Goal: Task Accomplishment & Management: Manage account settings

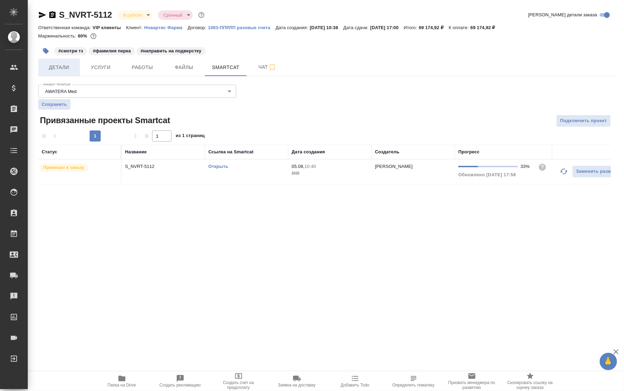
click at [62, 68] on span "Детали" at bounding box center [58, 67] width 33 height 9
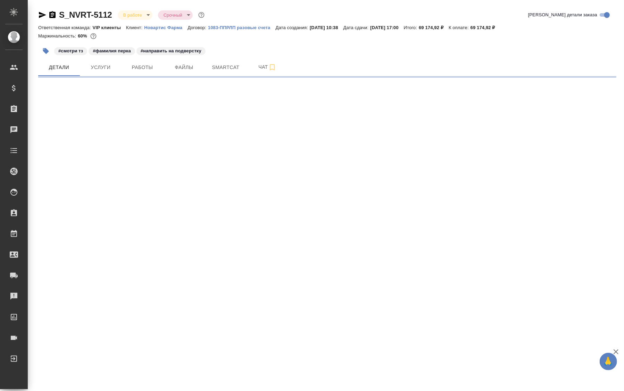
select select "RU"
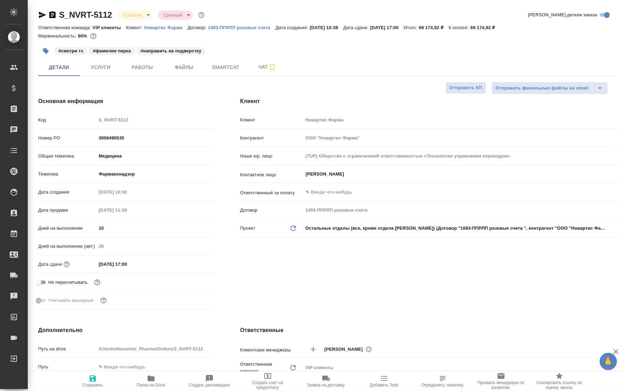
type textarea "x"
click at [146, 70] on span "Работы" at bounding box center [142, 67] width 33 height 9
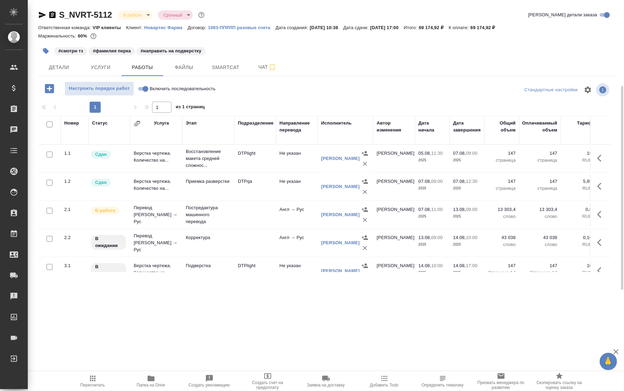
scroll to position [46, 0]
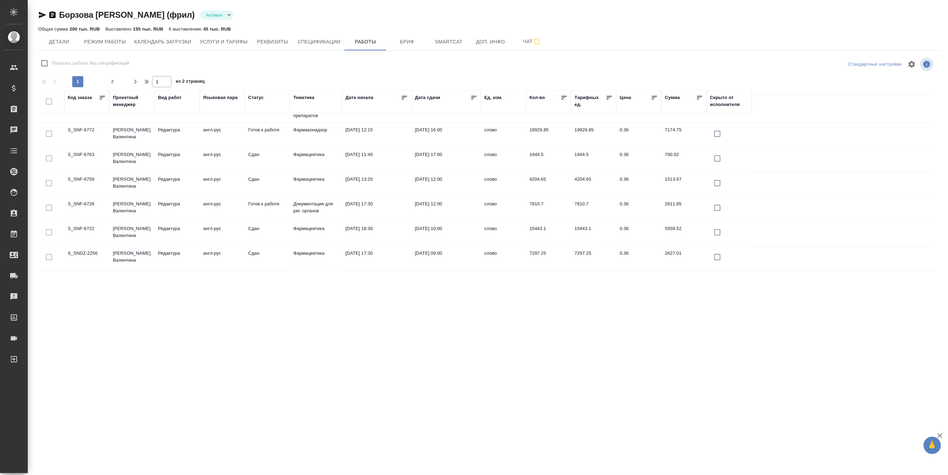
scroll to position [47, 0]
click at [127, 92] on td "[PERSON_NAME]" at bounding box center [131, 80] width 45 height 24
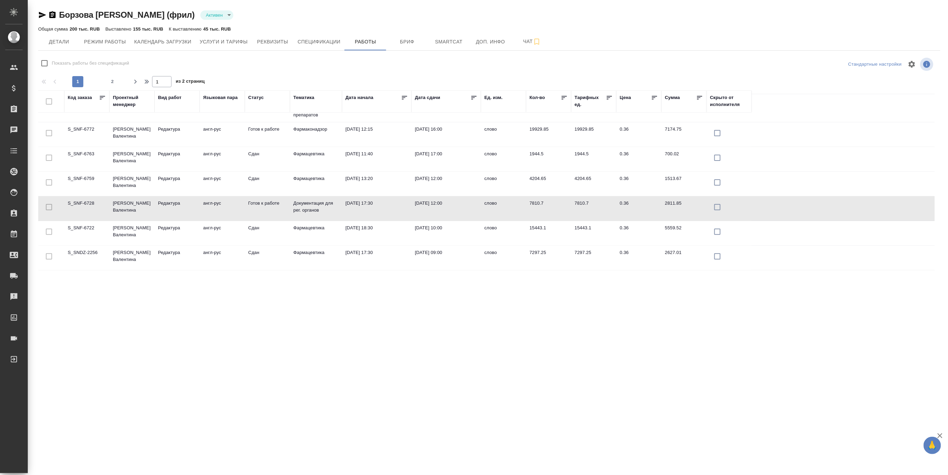
click at [127, 92] on td "[PERSON_NAME]" at bounding box center [131, 80] width 45 height 24
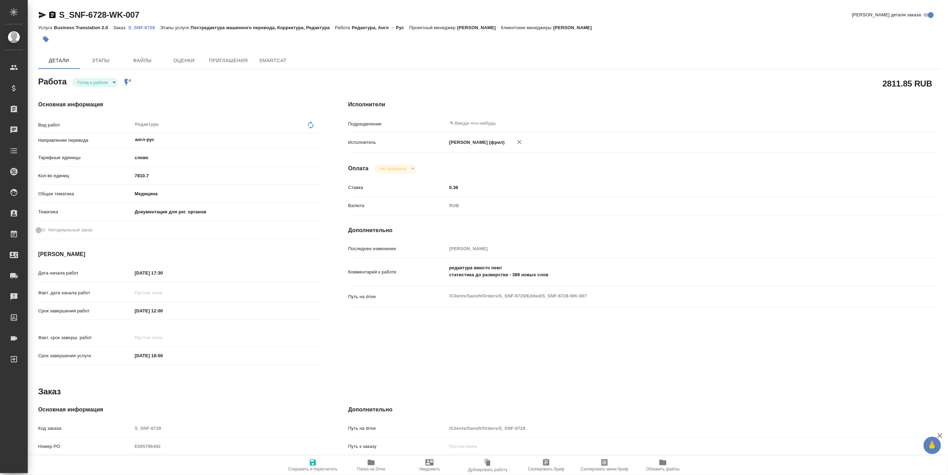
type textarea "x"
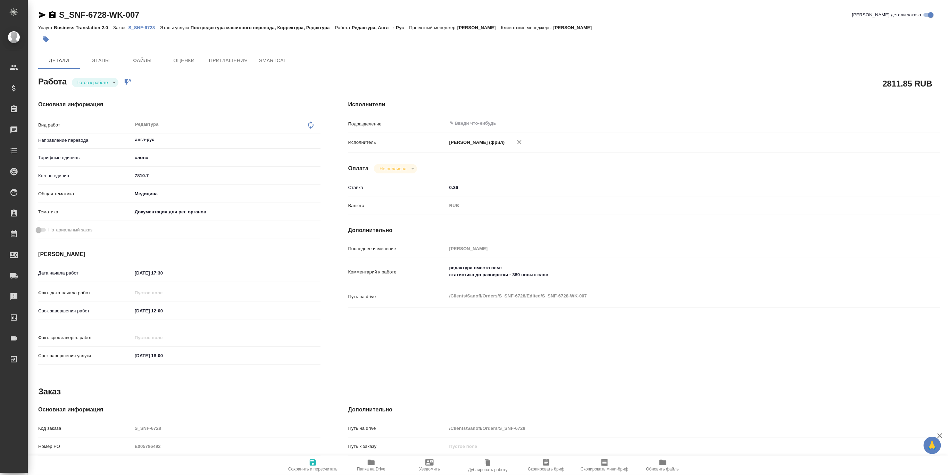
type textarea "x"
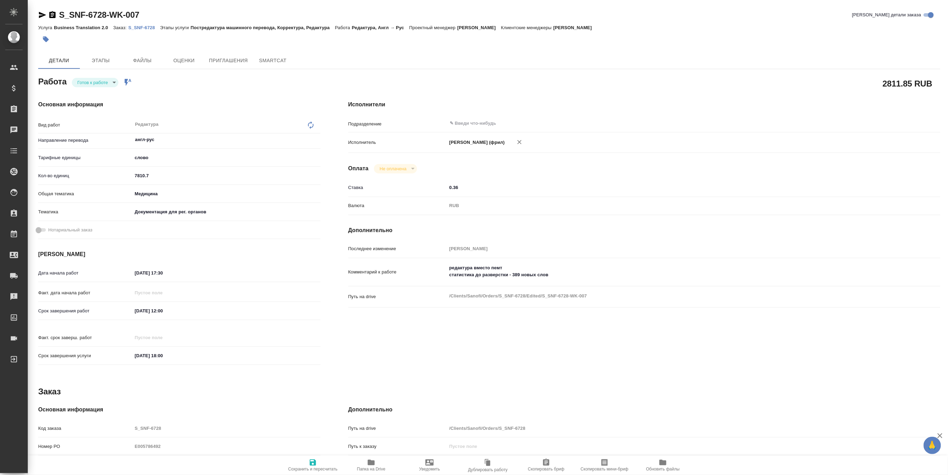
type textarea "x"
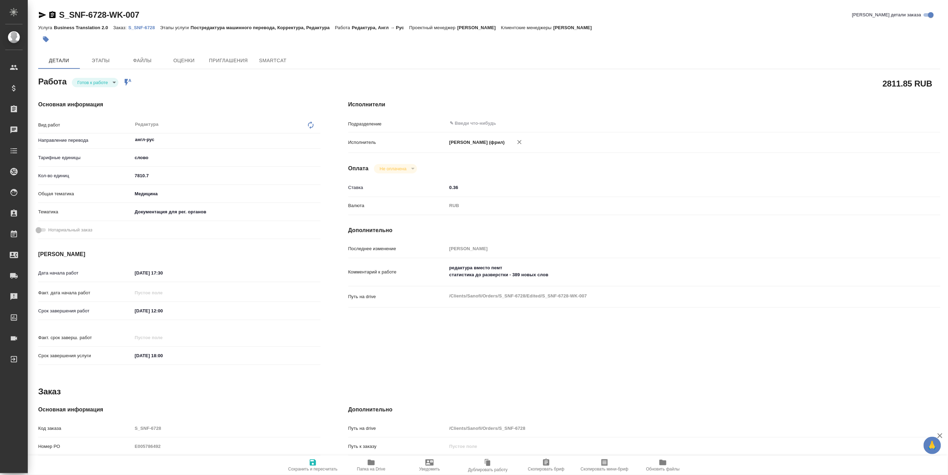
type textarea "x"
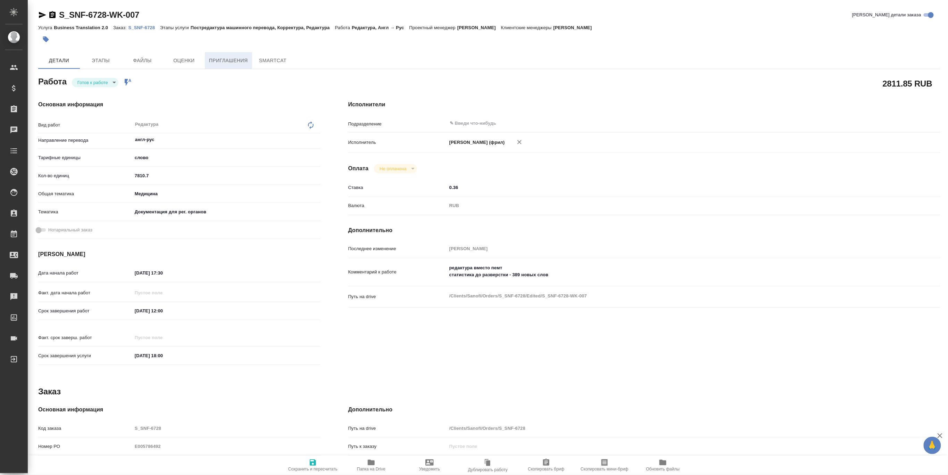
type textarea "x"
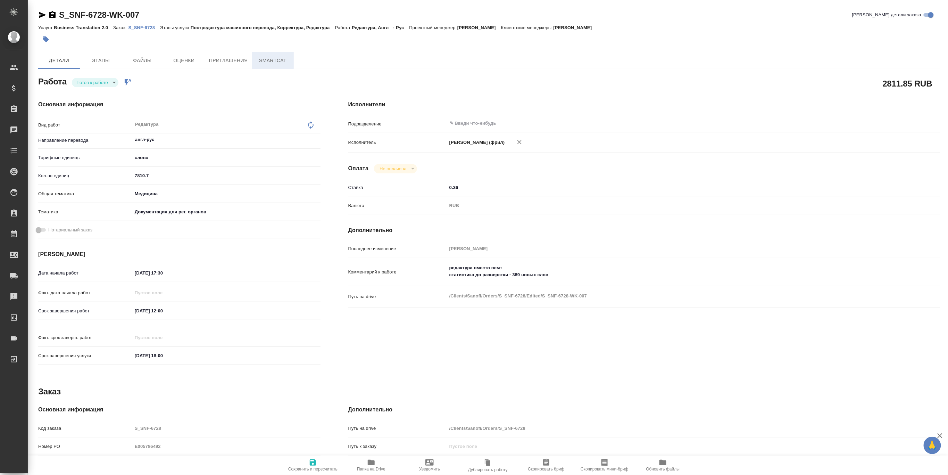
click at [267, 57] on span "SmartCat" at bounding box center [272, 60] width 33 height 9
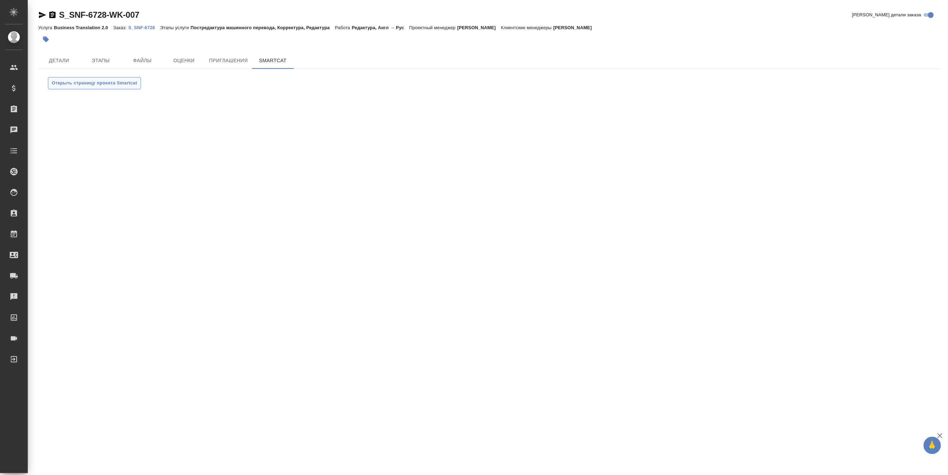
click at [119, 82] on span "Открыть страницу проекта Smartcat" at bounding box center [94, 83] width 85 height 8
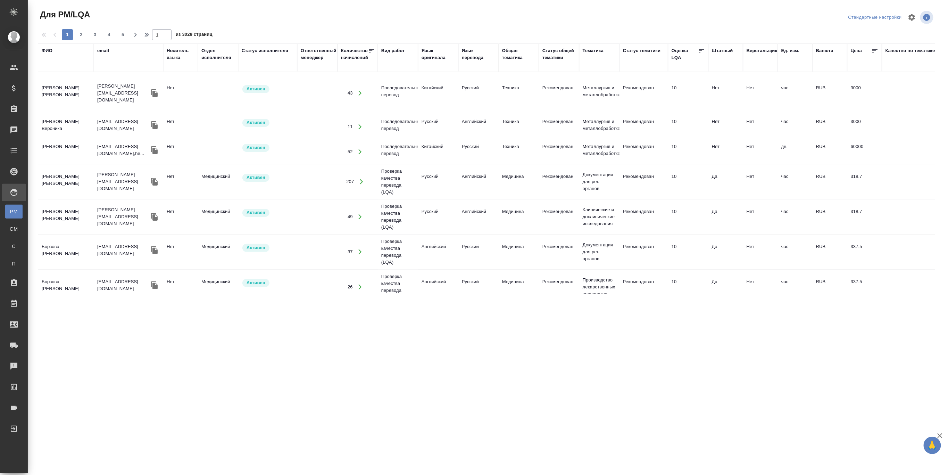
click at [47, 50] on div "ФИО" at bounding box center [47, 50] width 11 height 7
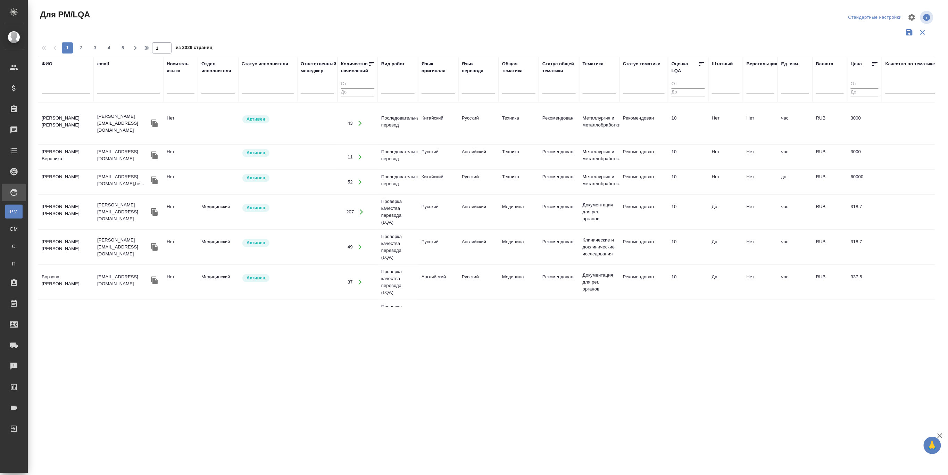
click at [58, 88] on input "text" at bounding box center [66, 89] width 49 height 9
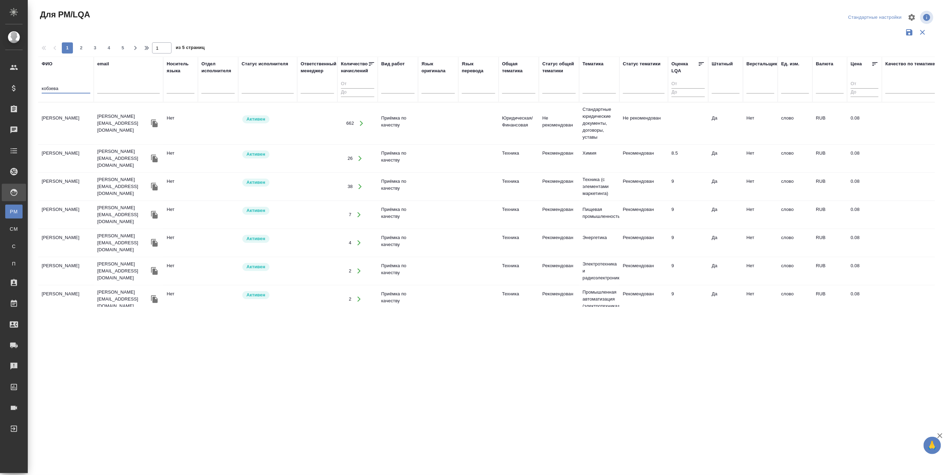
type input "кобзева"
click at [60, 116] on td "[PERSON_NAME]" at bounding box center [66, 123] width 56 height 24
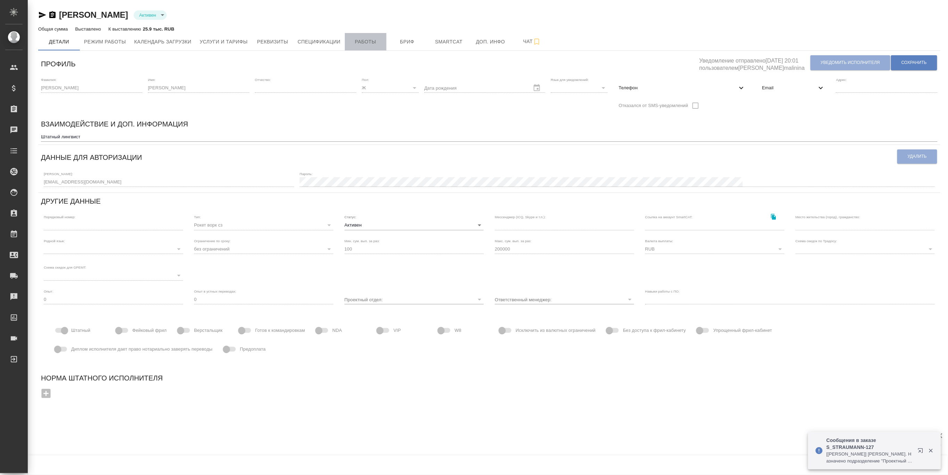
click at [362, 42] on span "Работы" at bounding box center [365, 41] width 33 height 9
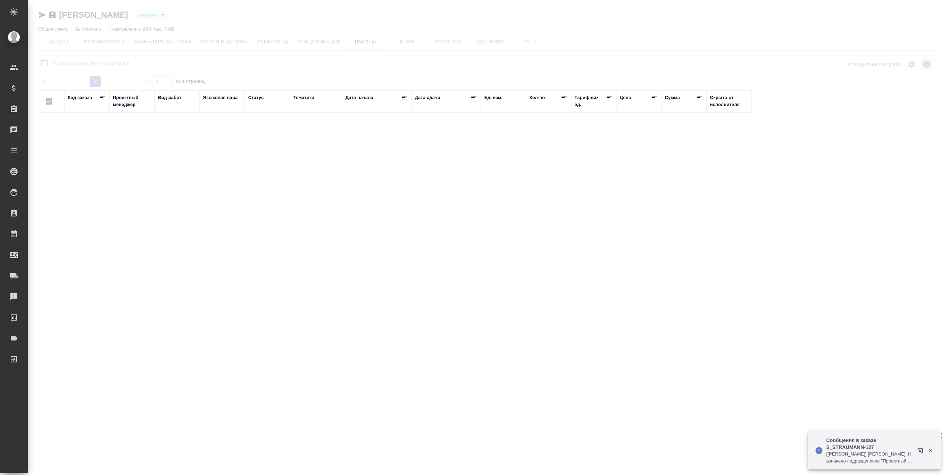
checkbox input "false"
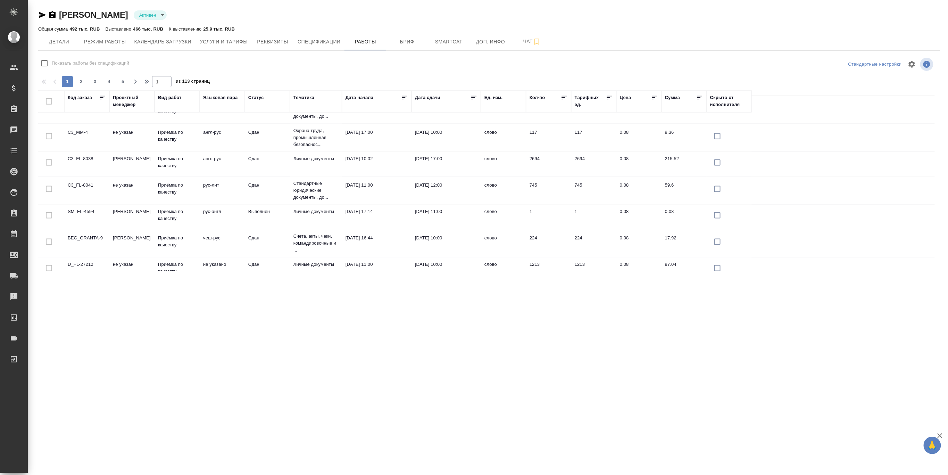
scroll to position [510, 0]
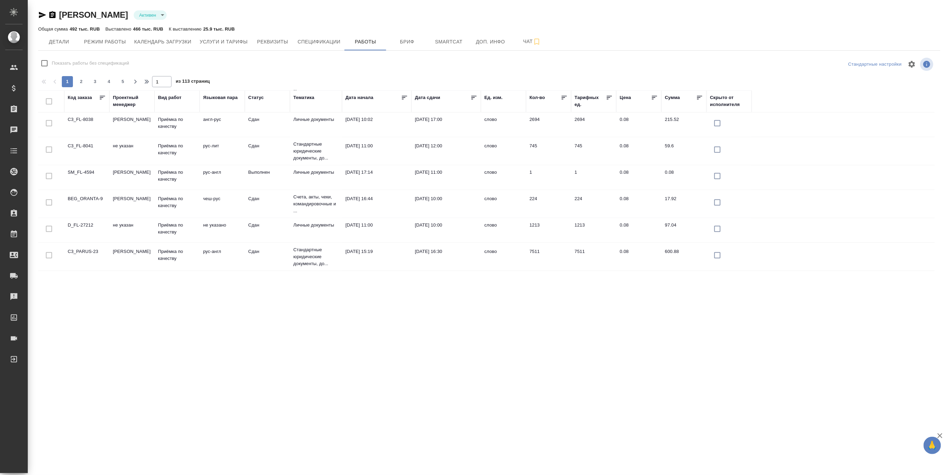
click at [310, 96] on div "Тематика" at bounding box center [303, 97] width 21 height 7
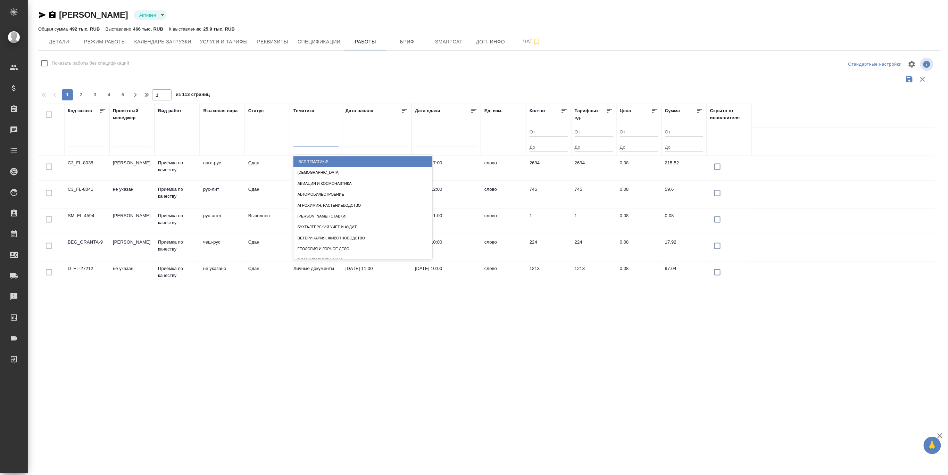
click at [313, 139] on div at bounding box center [315, 140] width 45 height 10
type input "фа"
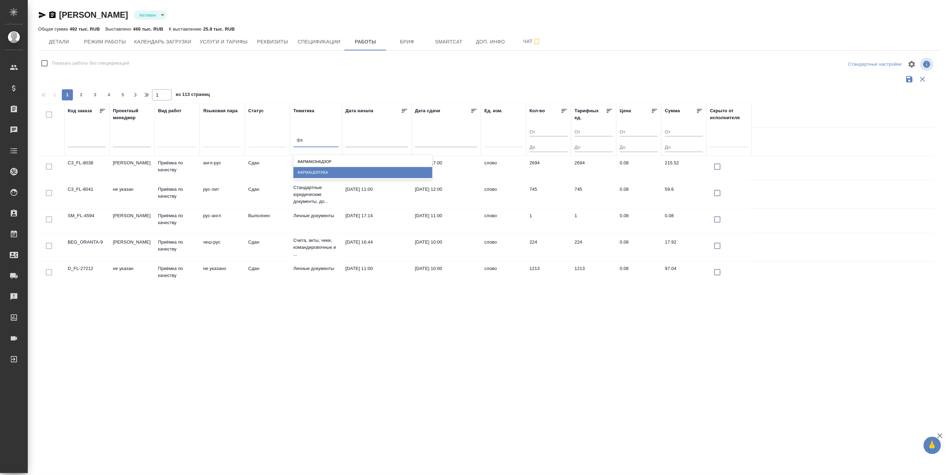
drag, startPoint x: 315, startPoint y: 172, endPoint x: 314, endPoint y: 160, distance: 11.5
click at [315, 172] on div "Фармацевтика" at bounding box center [362, 172] width 139 height 11
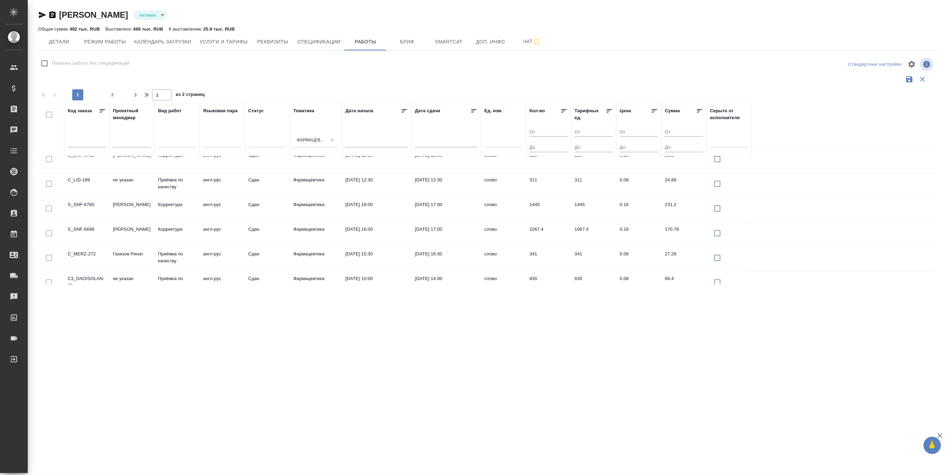
scroll to position [0, 0]
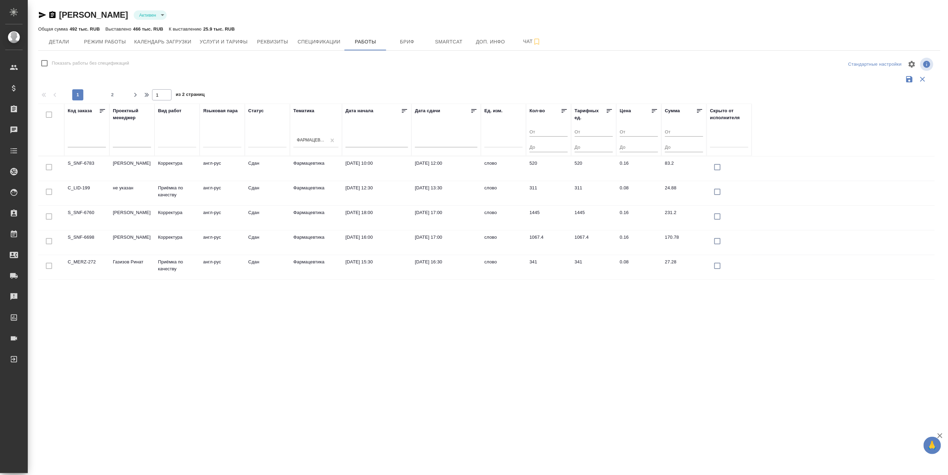
click at [236, 164] on td "англ-рус" at bounding box center [222, 168] width 45 height 24
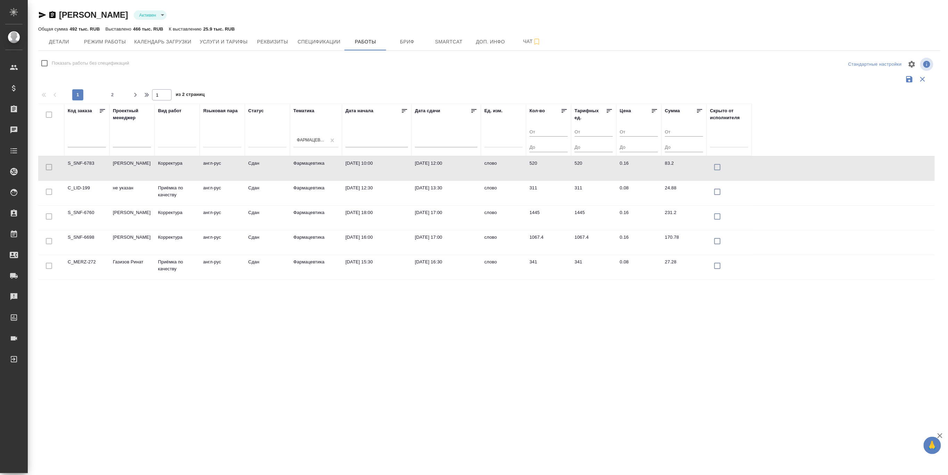
click at [236, 164] on td "англ-рус" at bounding box center [222, 168] width 45 height 24
click at [303, 135] on div "Фармацевтика" at bounding box center [309, 140] width 33 height 10
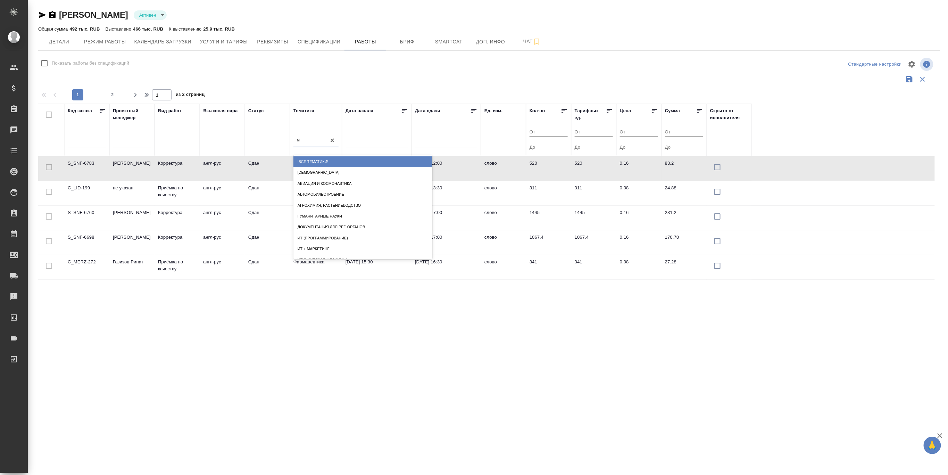
type input "ме"
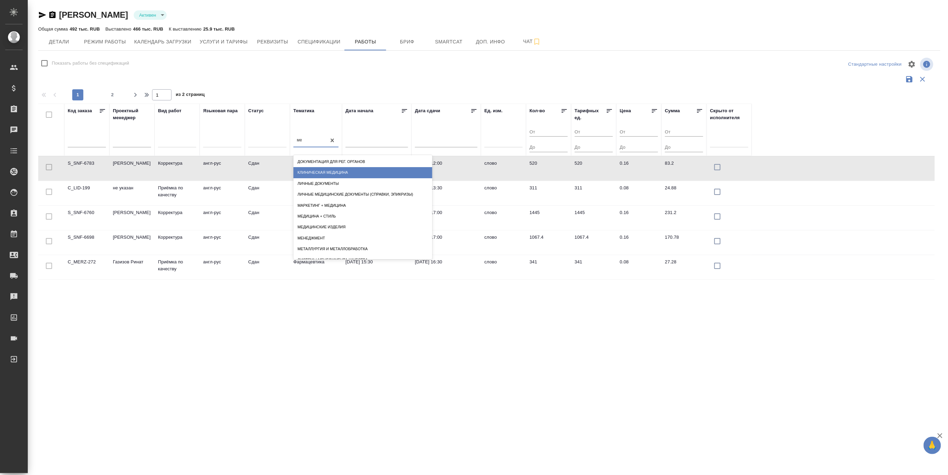
click at [336, 172] on div "Клиническая медицина" at bounding box center [362, 172] width 139 height 11
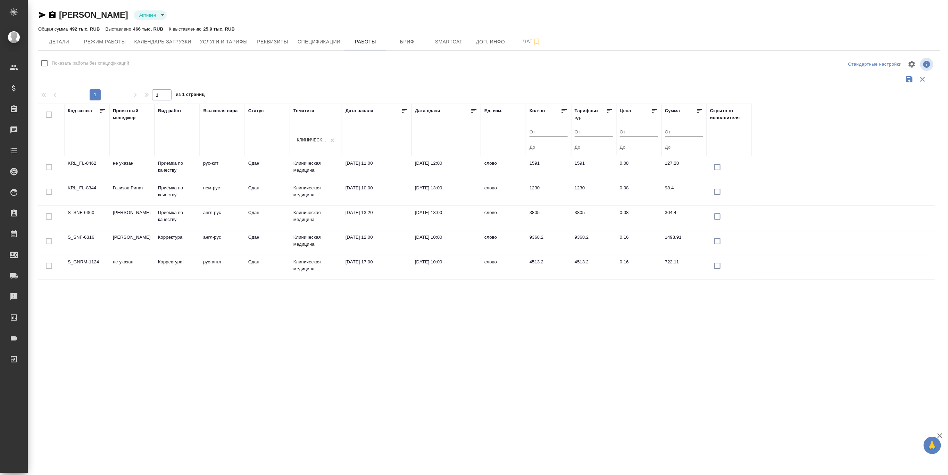
click at [316, 122] on div "Тематика Клиническая медицина" at bounding box center [315, 129] width 45 height 45
click at [176, 138] on div at bounding box center [177, 140] width 38 height 10
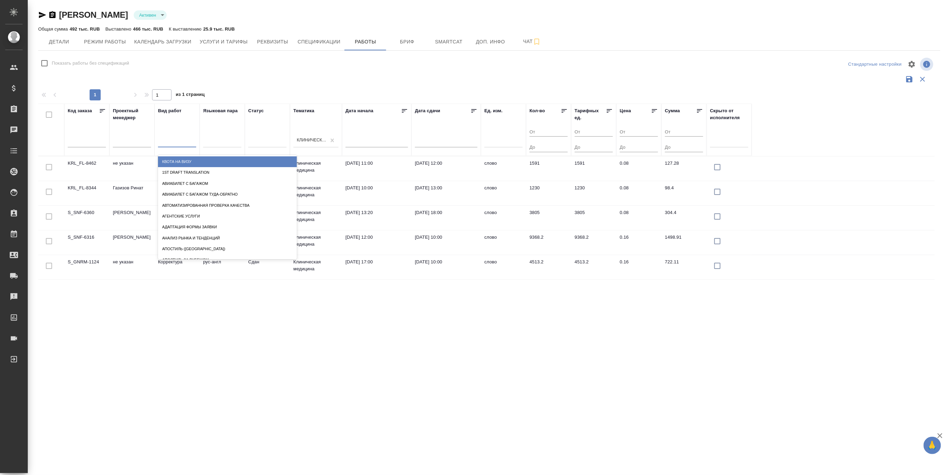
click at [176, 138] on div at bounding box center [177, 140] width 38 height 10
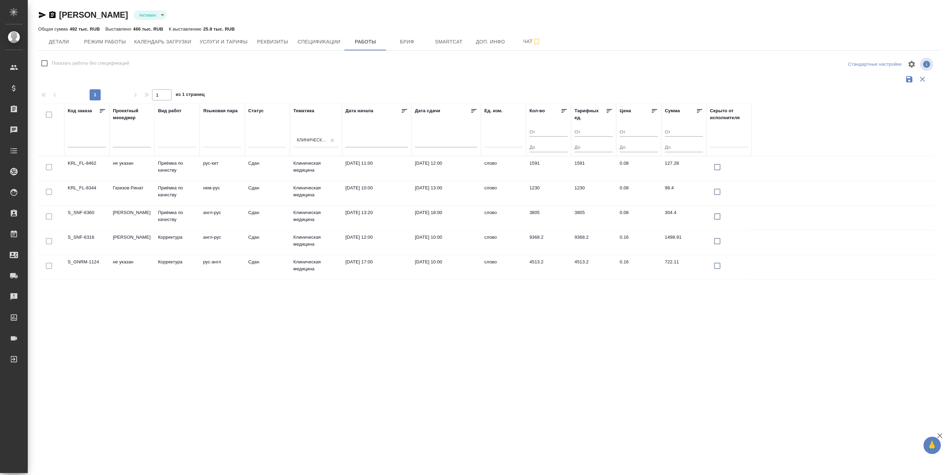
click at [767, 352] on div ".cls-1 fill:#fff; AWATERA Borzova Anastasia Клиенты Спецификации Заказы 0 Чаты …" at bounding box center [474, 237] width 948 height 475
click at [303, 137] on div "Клиническая медицина" at bounding box center [312, 140] width 30 height 6
click at [305, 116] on div "Тематика Клиническая медицина" at bounding box center [315, 129] width 45 height 45
click at [308, 109] on div "Тематика" at bounding box center [303, 110] width 21 height 7
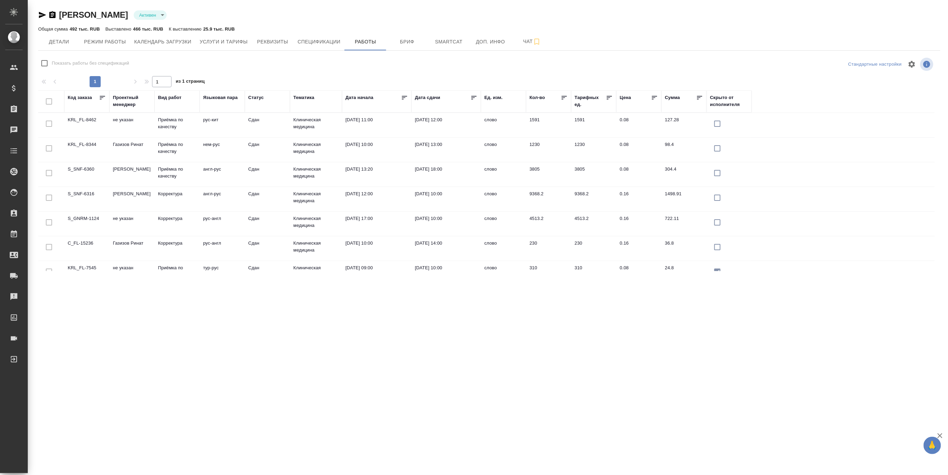
click at [312, 110] on th "Тематика" at bounding box center [316, 101] width 52 height 22
click at [295, 111] on th "Тематика" at bounding box center [316, 101] width 52 height 22
click at [307, 99] on div "Тематика" at bounding box center [303, 97] width 21 height 7
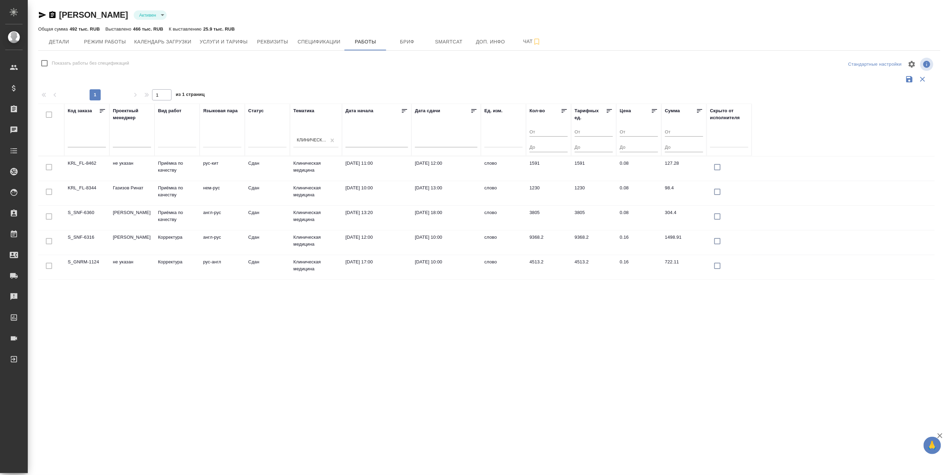
click at [296, 141] on div "Клиническая медицина" at bounding box center [309, 140] width 33 height 10
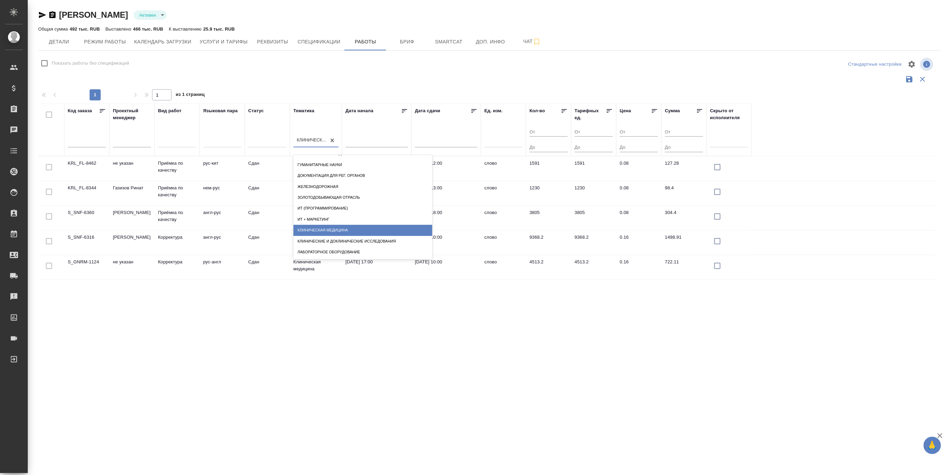
scroll to position [0, 0]
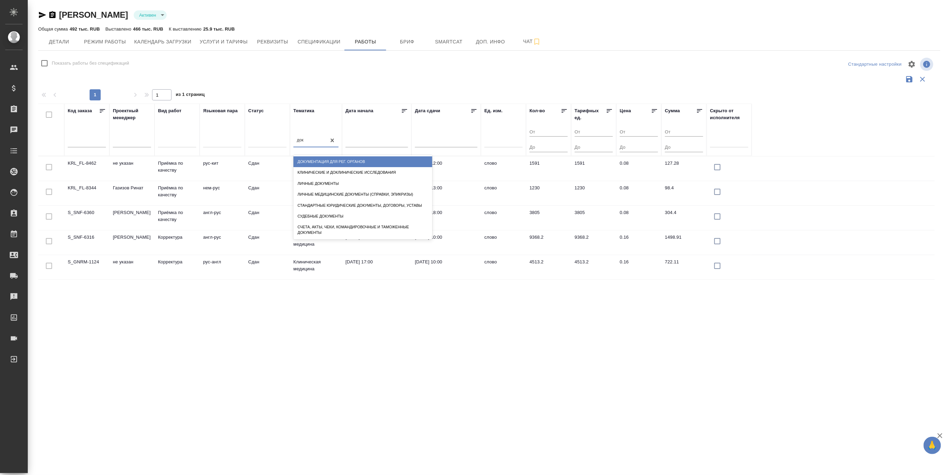
type input "доку"
click at [307, 157] on div "Документация для рег. органов" at bounding box center [362, 161] width 139 height 11
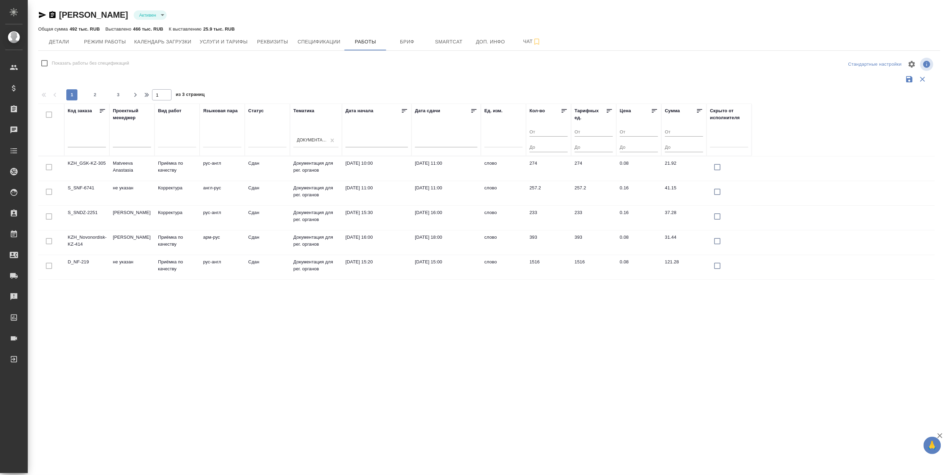
drag, startPoint x: 787, startPoint y: 20, endPoint x: 457, endPoint y: 66, distance: 333.4
click at [787, 20] on div "Кобзева Елизавета Активен active" at bounding box center [489, 14] width 902 height 11
click at [76, 140] on input "text" at bounding box center [87, 142] width 38 height 10
click at [90, 109] on div "Код заказа" at bounding box center [80, 110] width 24 height 7
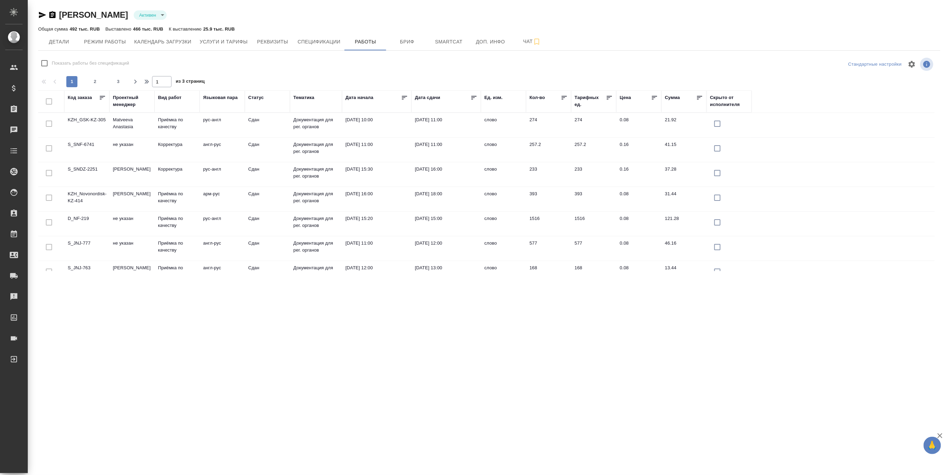
click at [86, 97] on div "Код заказа" at bounding box center [80, 97] width 24 height 7
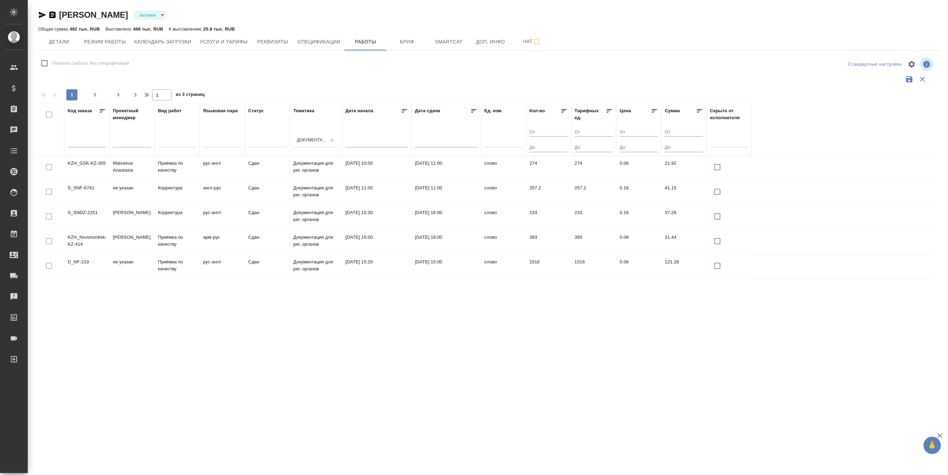
click at [78, 142] on input "text" at bounding box center [87, 142] width 38 height 10
paste input "S_SNDZ-2250"
type input "S_SNDZ-2250"
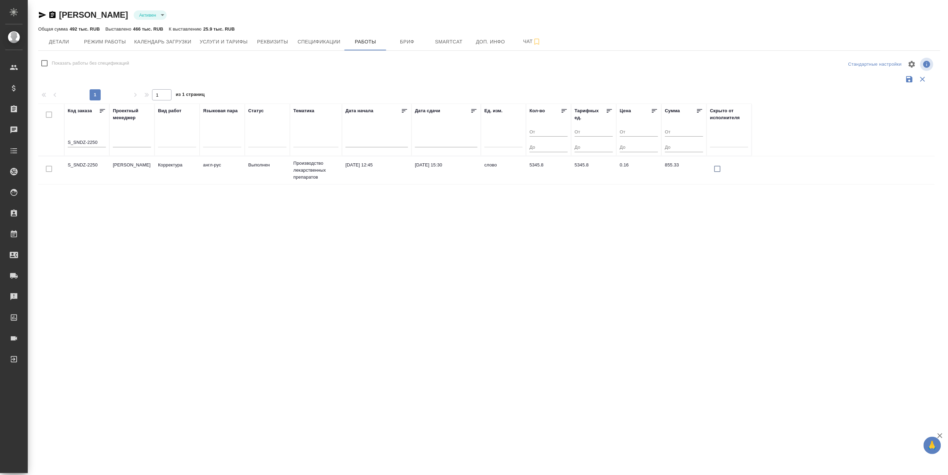
click at [84, 164] on td "S_SNDZ-2250" at bounding box center [86, 170] width 45 height 24
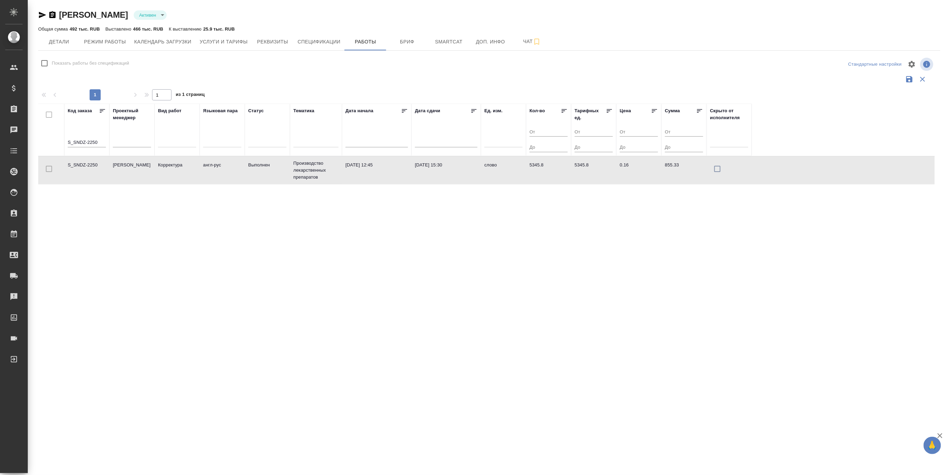
click at [84, 164] on td "S_SNDZ-2250" at bounding box center [86, 170] width 45 height 24
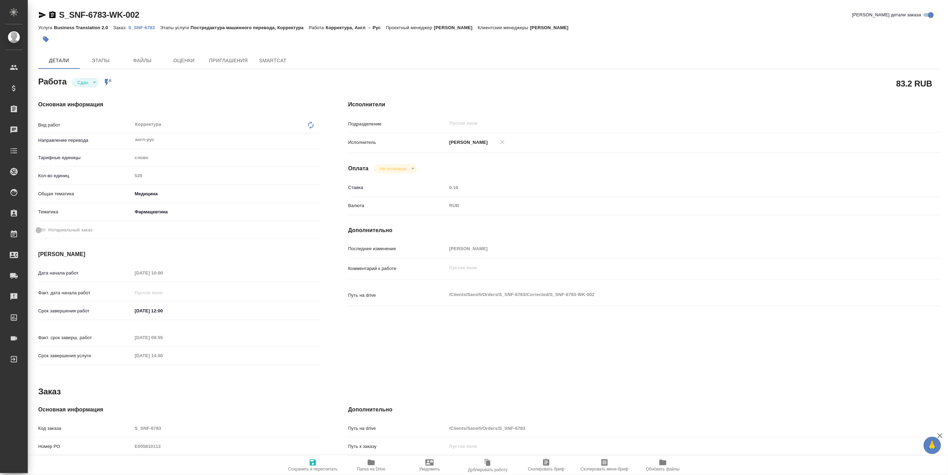
type textarea "x"
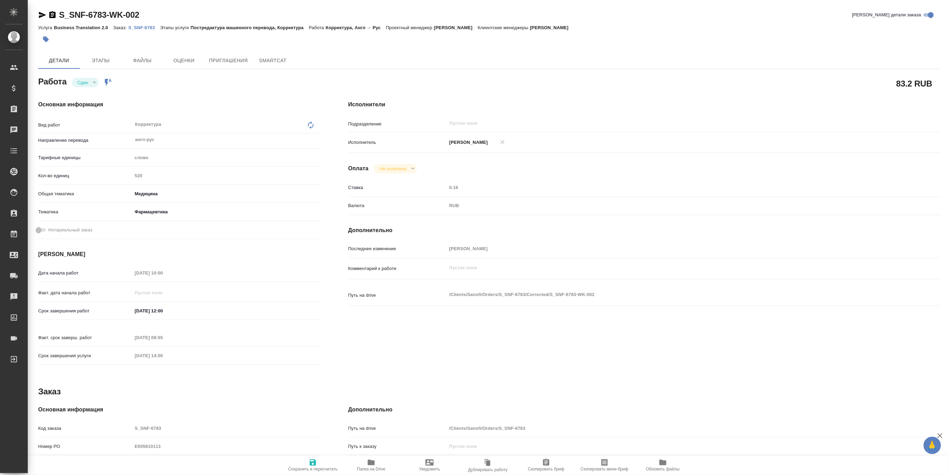
type textarea "x"
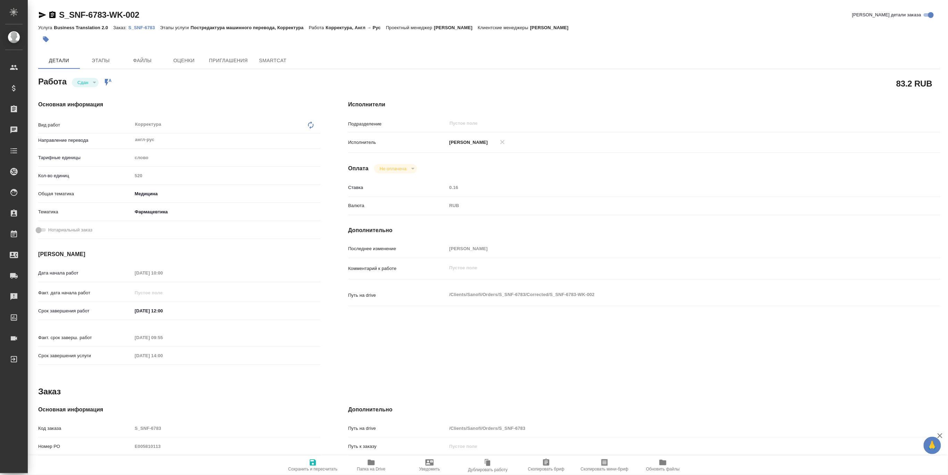
type textarea "x"
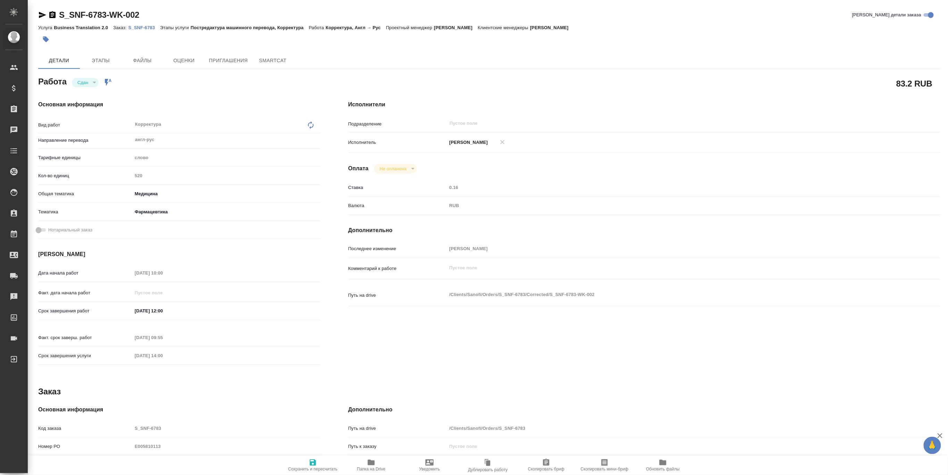
type textarea "x"
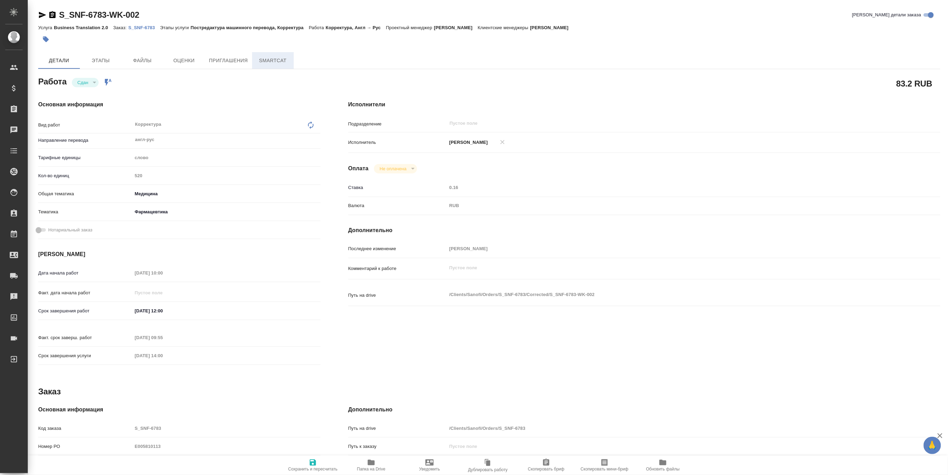
type textarea "x"
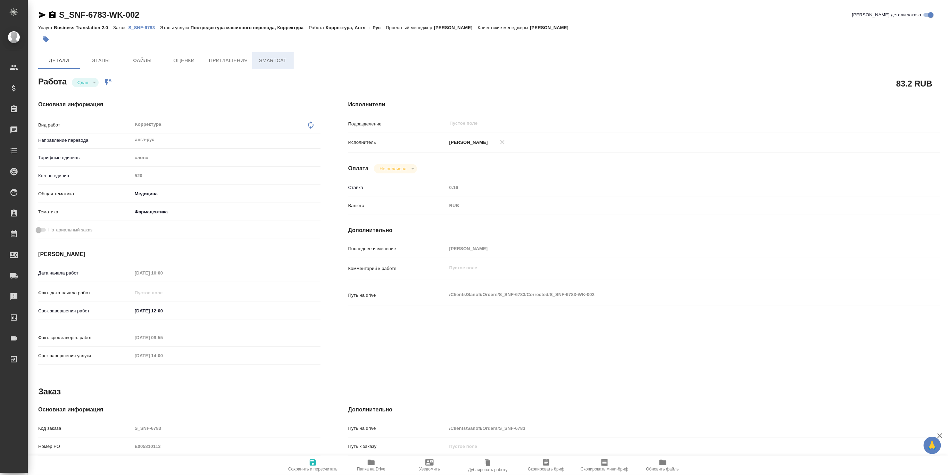
click at [270, 58] on span "SmartCat" at bounding box center [272, 60] width 33 height 9
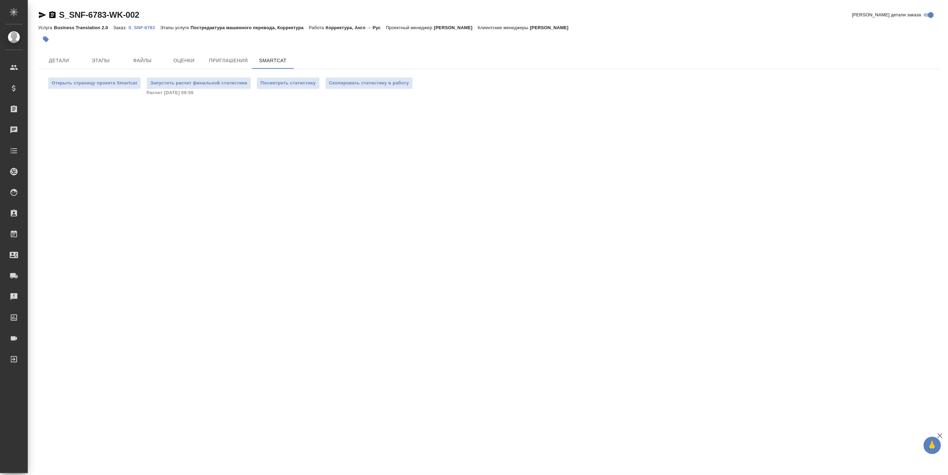
click at [142, 28] on p "S_SNF-6783" at bounding box center [144, 27] width 32 height 5
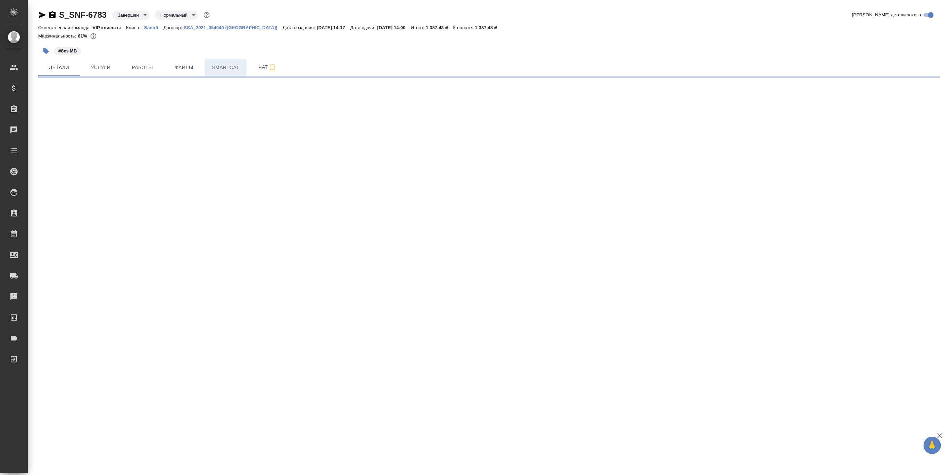
select select "RU"
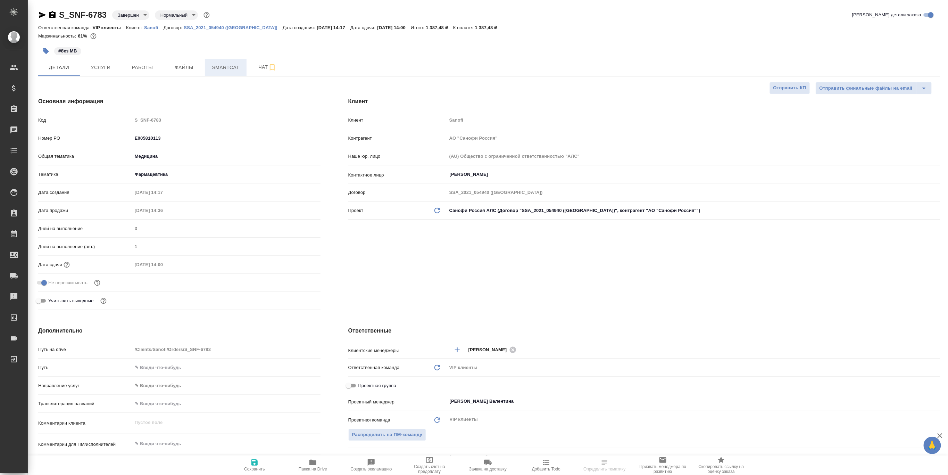
type textarea "x"
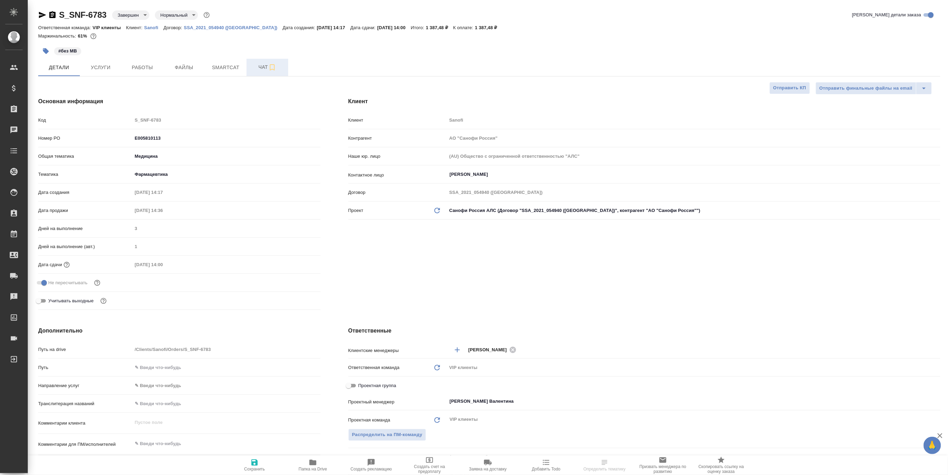
type textarea "x"
click at [262, 68] on span "Чат" at bounding box center [267, 67] width 33 height 9
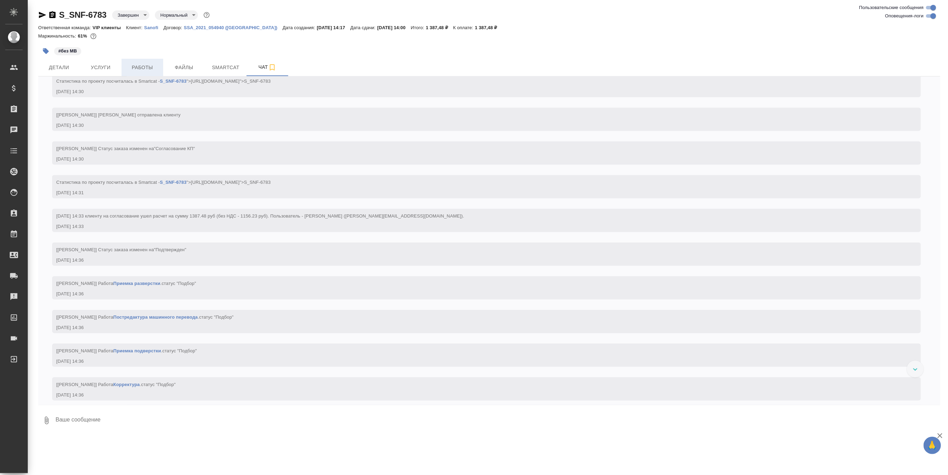
scroll to position [250, 0]
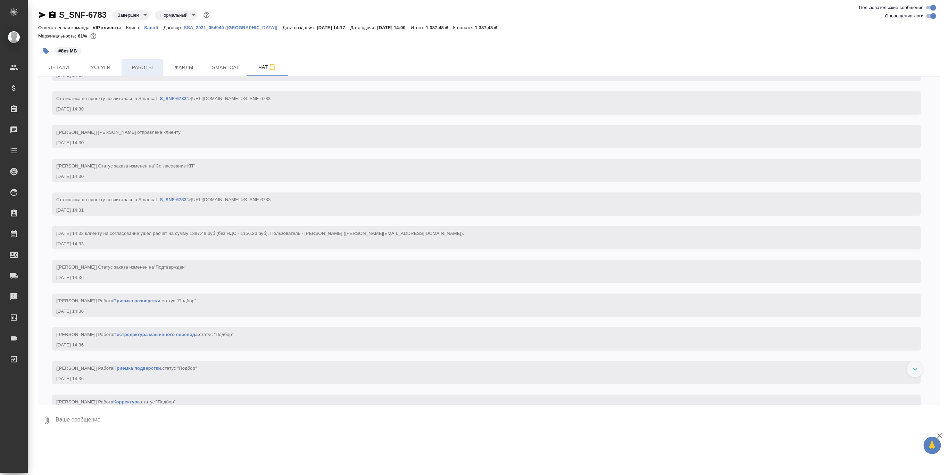
click at [156, 65] on span "Работы" at bounding box center [142, 67] width 33 height 9
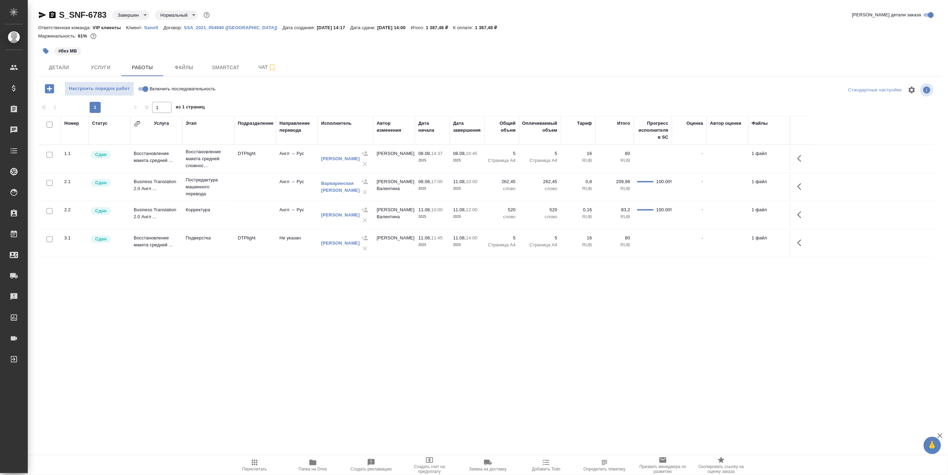
click at [773, 399] on div ".cls-1 fill:#fff; AWATERA Borzova Anastasia Клиенты Спецификации Заказы 0 Чаты …" at bounding box center [474, 237] width 948 height 475
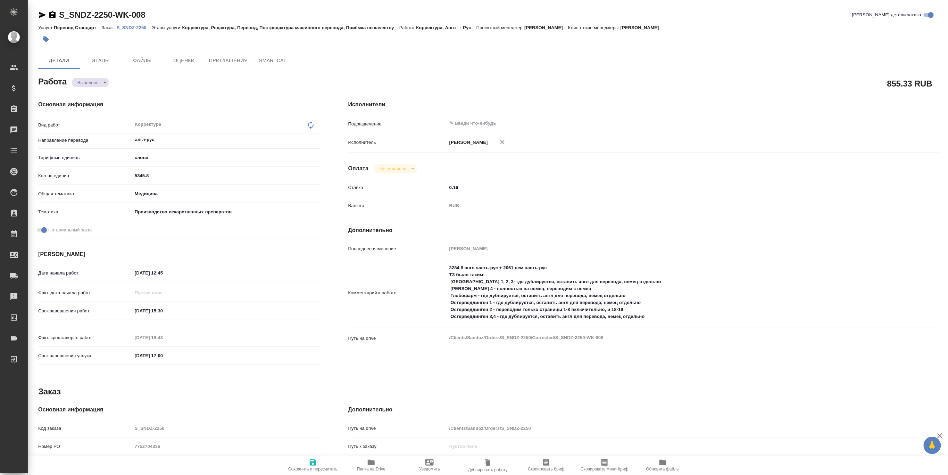
type textarea "x"
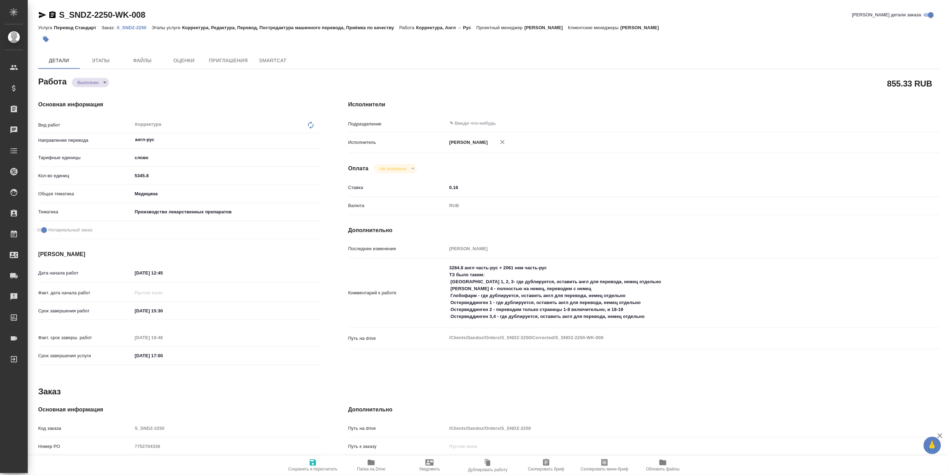
type textarea "x"
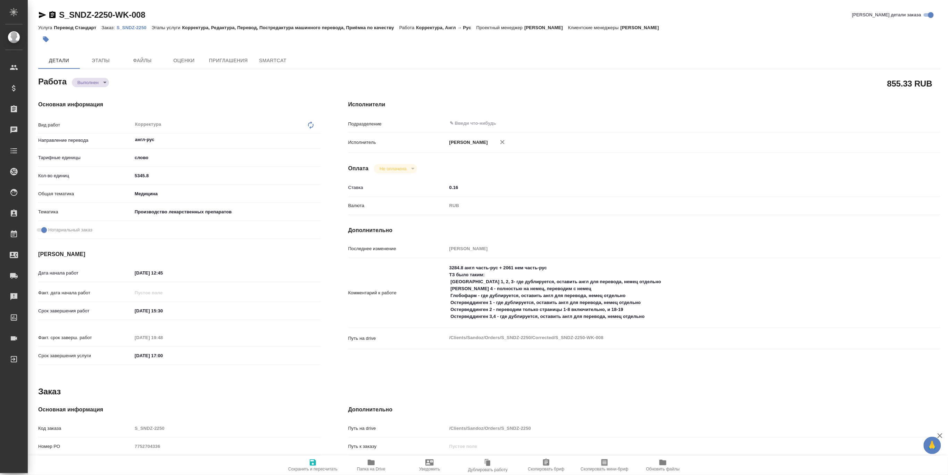
type textarea "x"
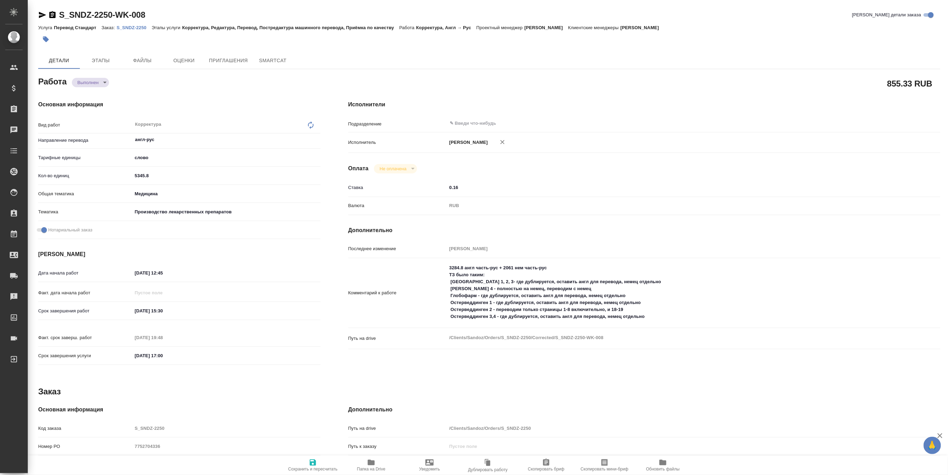
type textarea "x"
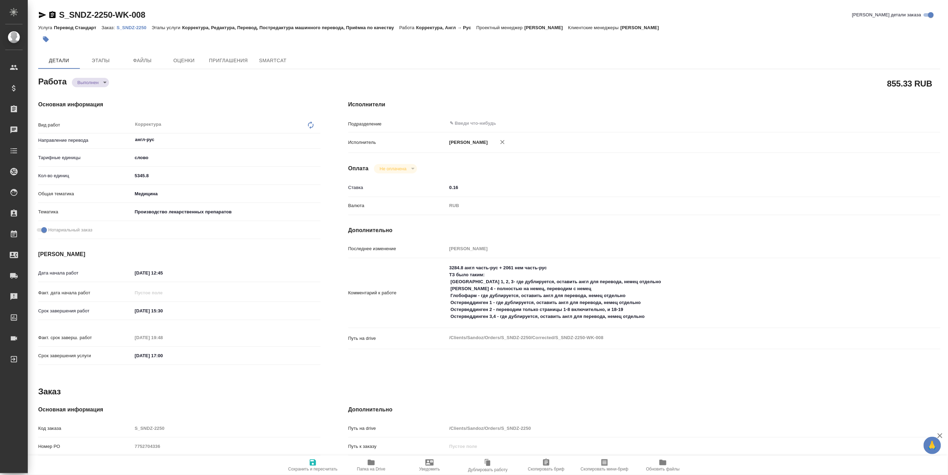
type textarea "x"
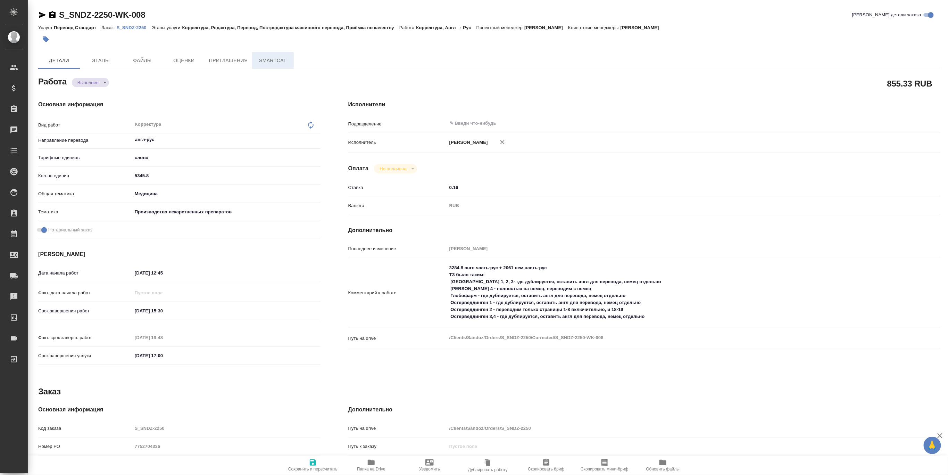
click at [268, 62] on span "SmartCat" at bounding box center [272, 60] width 33 height 9
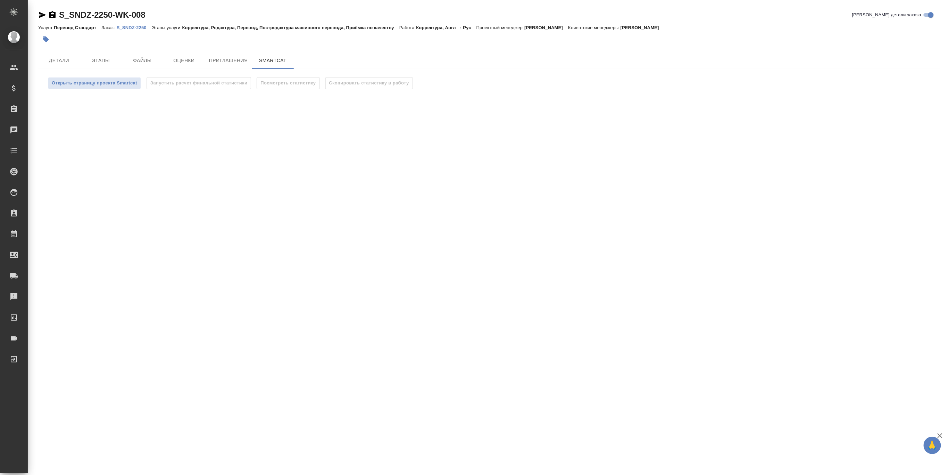
click at [131, 25] on p "S_SNDZ-2250" at bounding box center [134, 27] width 35 height 5
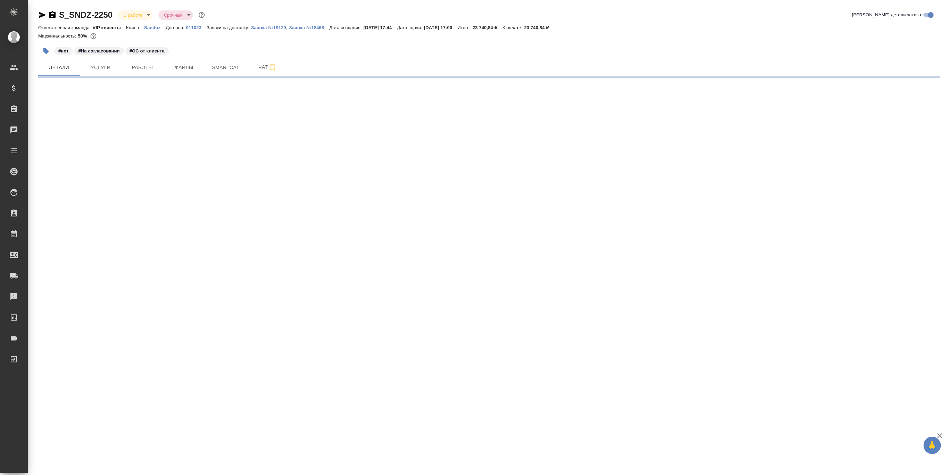
select select "RU"
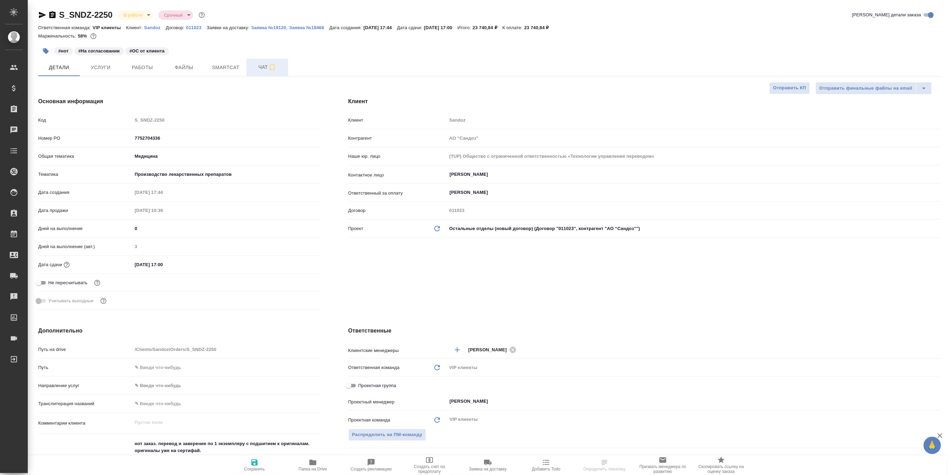
type textarea "x"
click at [259, 67] on span "Чат" at bounding box center [267, 67] width 33 height 9
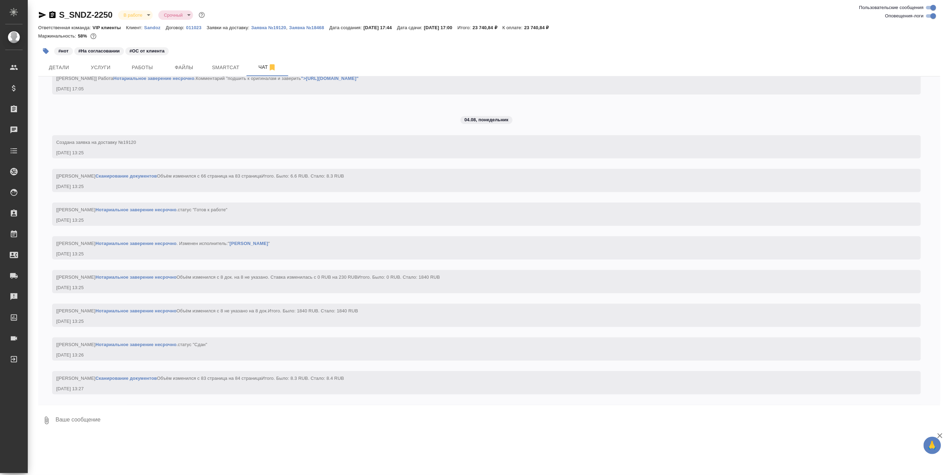
scroll to position [11893, 0]
click at [760, 63] on div "Детали Услуги Работы Файлы Smartcat Чат" at bounding box center [489, 67] width 902 height 17
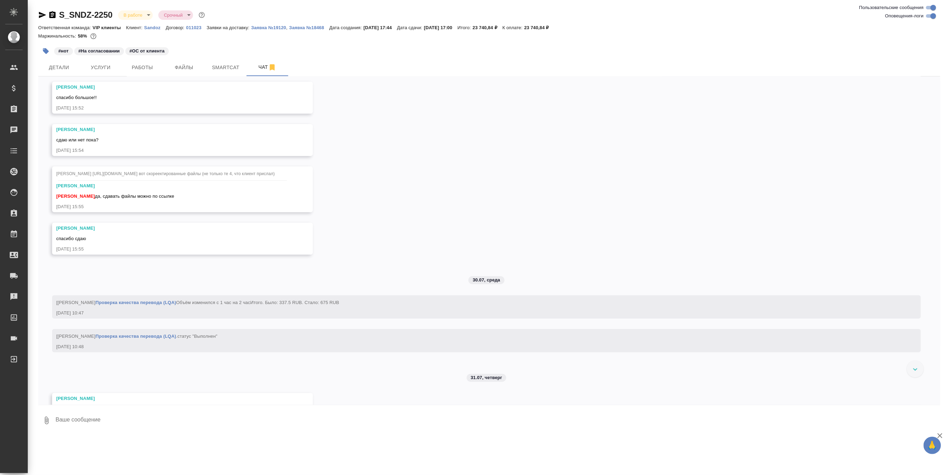
scroll to position [10047, 0]
click at [40, 15] on icon "button" at bounding box center [42, 15] width 8 height 8
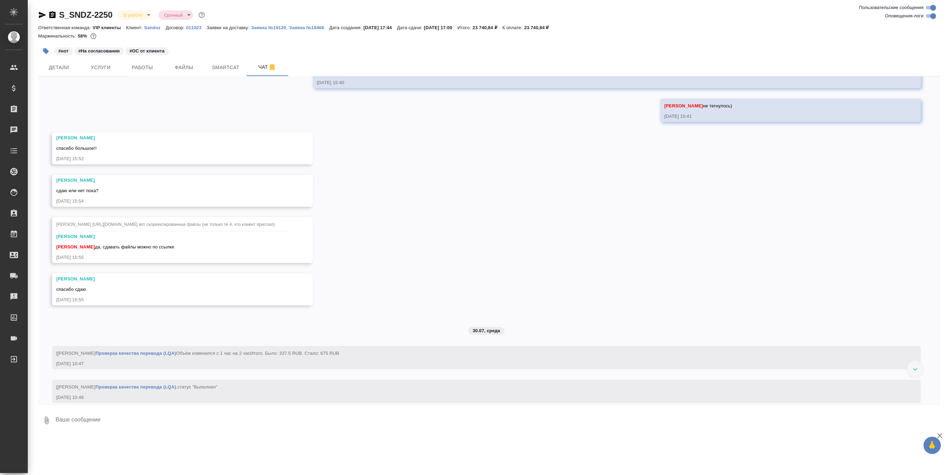
scroll to position [10001, 0]
drag, startPoint x: 778, startPoint y: 229, endPoint x: 774, endPoint y: 230, distance: 3.9
click at [777, 230] on div "15.07, [DATE] [[PERSON_NAME] оставил комментарий: [DATE] 17:44 16.07, [DATE] Со…" at bounding box center [489, 240] width 902 height 328
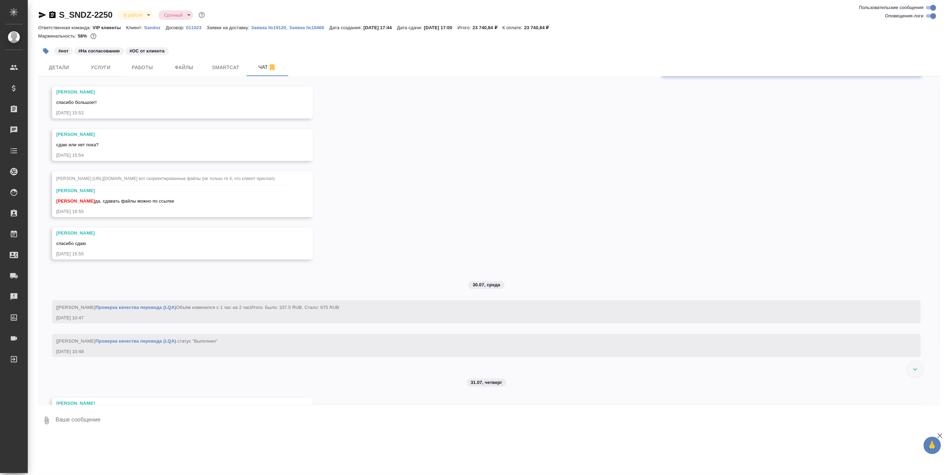
scroll to position [10048, 0]
drag, startPoint x: 319, startPoint y: 346, endPoint x: 709, endPoint y: 351, distance: 389.3
click at [709, 29] on div at bounding box center [606, 4] width 579 height 50
copy span "Корректор не смотрит единообразие, есть ошибки согласования, хаотичный дубляж н…"
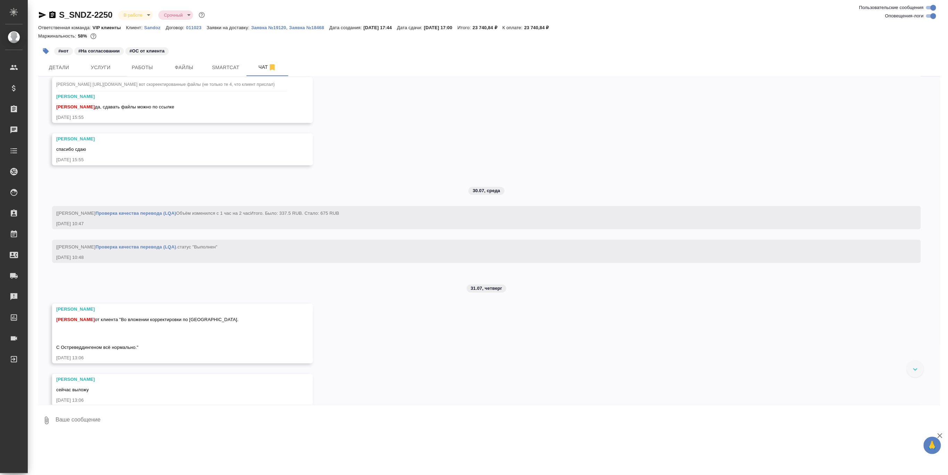
scroll to position [10141, 0]
drag, startPoint x: 411, startPoint y: 318, endPoint x: 416, endPoint y: 316, distance: 5.0
click at [412, 318] on div "15.07, [DATE] [[PERSON_NAME] оставил комментарий: [DATE] 17:44 16.07, [DATE] Со…" at bounding box center [489, 240] width 902 height 328
